Goal: Navigation & Orientation: Find specific page/section

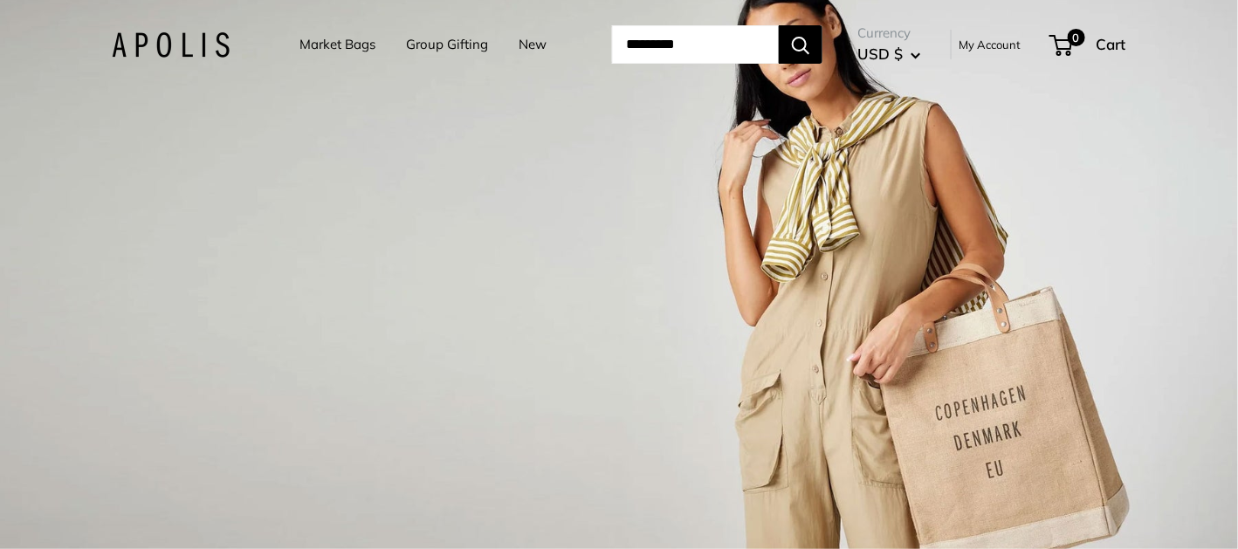
click at [424, 52] on link "Group Gifting" at bounding box center [447, 44] width 82 height 24
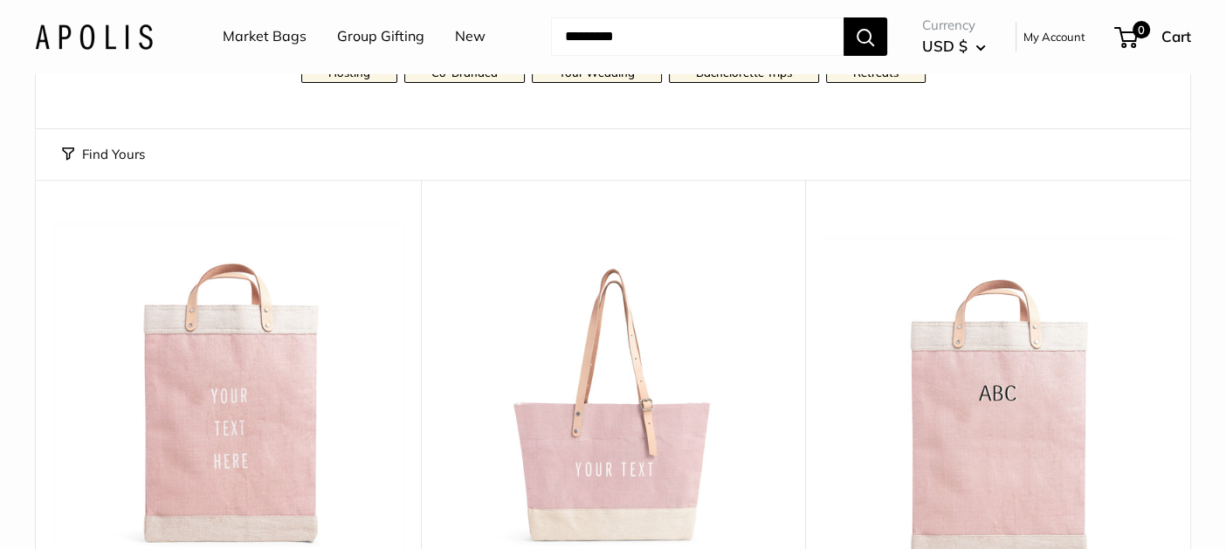
scroll to position [246, 0]
